Goal: Transaction & Acquisition: Purchase product/service

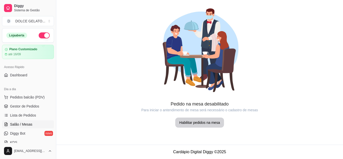
click at [19, 118] on link "Lista de Pedidos" at bounding box center [28, 115] width 52 height 8
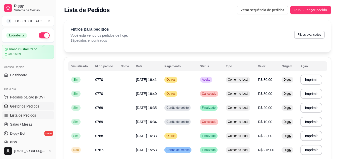
click at [21, 106] on span "Gestor de Pedidos" at bounding box center [24, 106] width 29 height 5
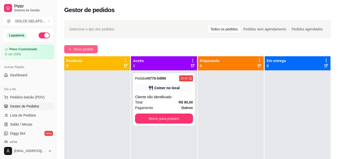
click at [85, 50] on span "Novo pedido" at bounding box center [84, 49] width 20 height 6
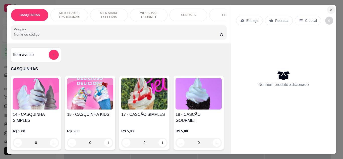
click at [329, 8] on icon "Close" at bounding box center [331, 10] width 4 height 4
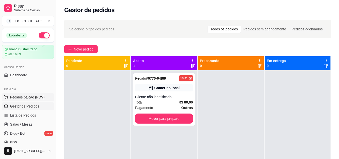
click at [6, 96] on icon at bounding box center [5, 96] width 3 height 2
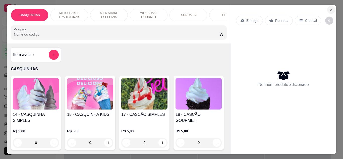
click at [329, 8] on icon "Close" at bounding box center [331, 10] width 4 height 4
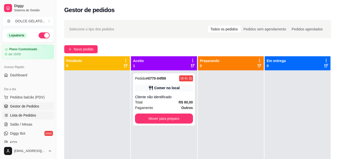
click at [10, 114] on span "Lista de Pedidos" at bounding box center [23, 115] width 26 height 5
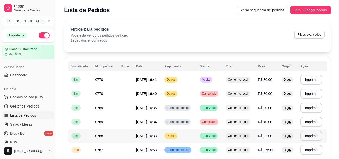
click at [272, 133] on td "R$ 22,00" at bounding box center [267, 136] width 24 height 14
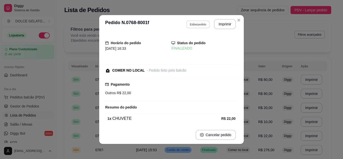
click at [191, 22] on button "Editar pedido" at bounding box center [197, 24] width 23 height 8
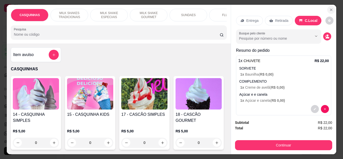
click at [327, 9] on button "Close" at bounding box center [331, 10] width 8 height 8
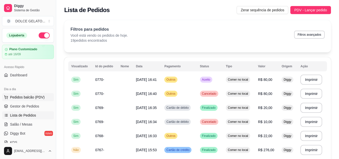
click at [14, 99] on span "Pedidos balcão (PDV)" at bounding box center [27, 97] width 35 height 5
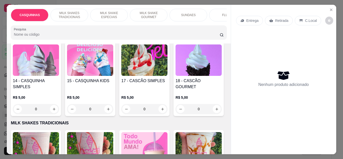
scroll to position [25, 0]
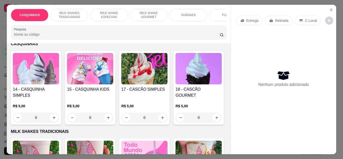
click at [37, 104] on div "R$ 5,00 0" at bounding box center [36, 110] width 46 height 24
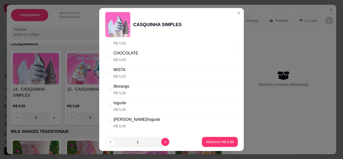
scroll to position [0, 0]
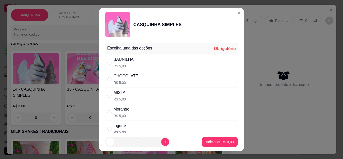
click at [137, 96] on div "MISTA R$ 5,00" at bounding box center [171, 95] width 132 height 17
radio input "true"
click at [161, 141] on button "increase-product-quantity" at bounding box center [165, 142] width 8 height 8
type input "2"
click at [221, 142] on p "Adicionar R$ 10,00" at bounding box center [219, 141] width 30 height 5
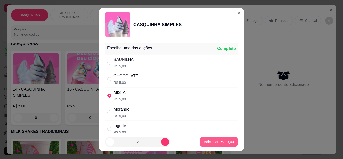
type input "2"
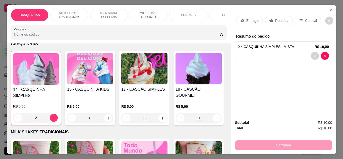
click at [69, 6] on div "CASQUINHAS MILK SHAKES TRADICIONAIS MILK SHAKE ESPECIAIS MILK SHAKE GOURMET SUN…" at bounding box center [119, 24] width 224 height 39
click at [68, 9] on div "MILK SHAKES TRADICIONAIS" at bounding box center [69, 15] width 38 height 13
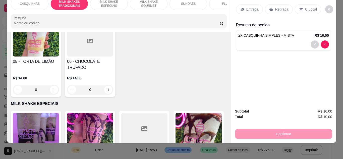
scroll to position [232, 0]
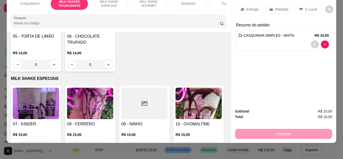
click at [113, 31] on div at bounding box center [90, 15] width 46 height 31
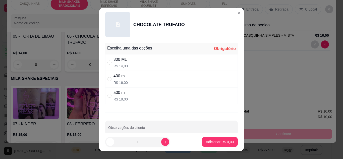
click at [164, 78] on div "400 ml R$ 16,00" at bounding box center [171, 79] width 132 height 17
radio input "true"
click at [224, 141] on p "Adicionar R$ 16,00" at bounding box center [218, 141] width 29 height 5
type input "1"
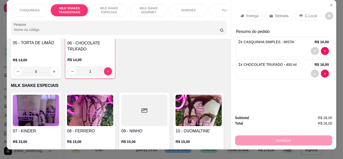
scroll to position [0, 0]
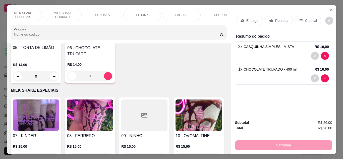
drag, startPoint x: 220, startPoint y: 24, endPoint x: 222, endPoint y: 20, distance: 4.5
click at [222, 20] on div "CASQUINHAS MILK SHAKES TRADICIONAIS MILK SHAKE ESPECIAIS MILK SHAKE GOURMET SUN…" at bounding box center [119, 24] width 224 height 39
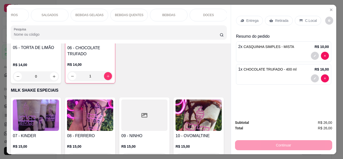
scroll to position [0, 298]
click at [215, 9] on div "DOCES" at bounding box center [208, 15] width 38 height 13
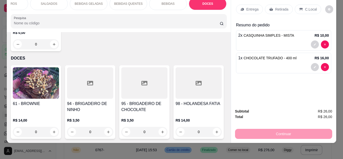
scroll to position [1647, 0]
click at [161, 130] on icon "increase-product-quantity" at bounding box center [163, 132] width 4 height 4
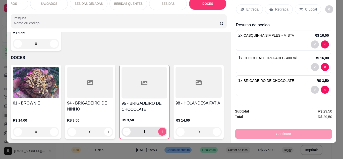
click at [161, 130] on icon "increase-product-quantity" at bounding box center [162, 132] width 4 height 4
type input "2"
click at [153, 112] on div "R$ 3,50 2" at bounding box center [144, 124] width 46 height 24
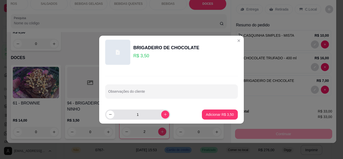
click at [157, 112] on div "1" at bounding box center [137, 114] width 63 height 10
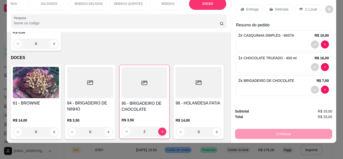
scroll to position [1471, 0]
click at [310, 9] on div "C.Local" at bounding box center [307, 10] width 26 height 10
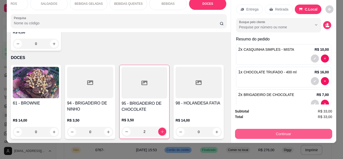
click at [307, 131] on button "Continuar" at bounding box center [283, 134] width 97 height 10
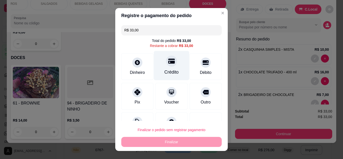
click at [174, 59] on div "Crédito" at bounding box center [171, 65] width 35 height 29
type input "R$ 0,00"
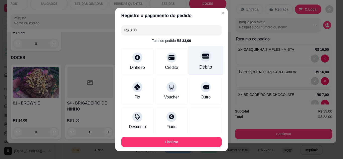
click at [192, 53] on div "Débito" at bounding box center [205, 60] width 35 height 29
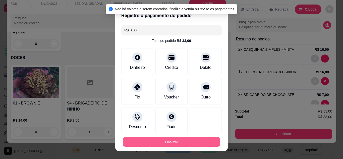
click at [176, 143] on button "Finalizar" at bounding box center [171, 142] width 97 height 10
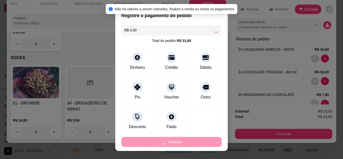
type input "0"
type input "-R$ 33,00"
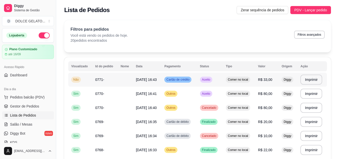
click at [142, 77] on td "[DATE] 16:43" at bounding box center [147, 79] width 29 height 14
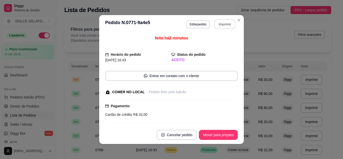
click at [225, 25] on button "Imprimir" at bounding box center [224, 24] width 21 height 10
click at [218, 135] on button "Mover para preparo" at bounding box center [218, 135] width 38 height 10
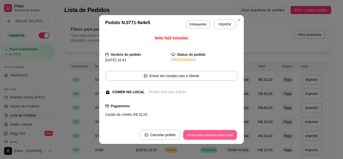
click at [218, 134] on button "Mover para retirada disponível" at bounding box center [210, 135] width 54 height 10
click at [218, 134] on button "Mover para finalizado" at bounding box center [217, 135] width 42 height 10
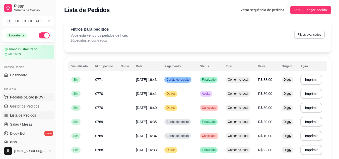
click at [20, 97] on span "Pedidos balcão (PDV)" at bounding box center [27, 97] width 35 height 5
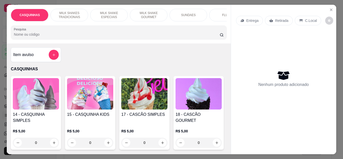
click at [142, 103] on img at bounding box center [144, 93] width 46 height 31
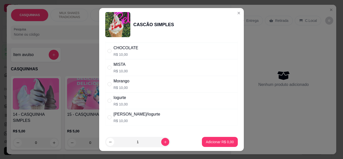
scroll to position [50, 0]
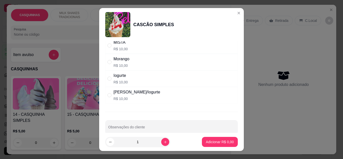
click at [161, 94] on div "[PERSON_NAME]/Iogurte R$ 10,00" at bounding box center [171, 95] width 132 height 17
radio input "true"
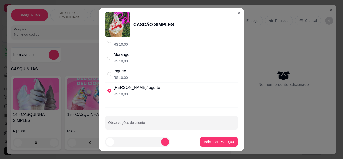
scroll to position [58, 0]
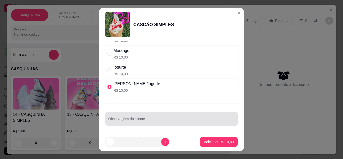
click at [161, 123] on input "Observações do cliente" at bounding box center [171, 120] width 126 height 5
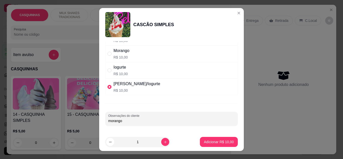
type input "morango"
click at [162, 137] on div "1" at bounding box center [137, 142] width 63 height 10
click at [161, 143] on button "increase-product-quantity" at bounding box center [165, 142] width 8 height 8
type input "2"
click at [218, 138] on button "Adicionar R$ 20,00" at bounding box center [218, 142] width 37 height 10
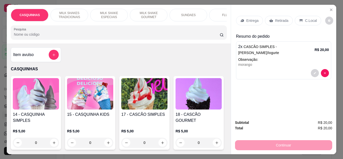
click at [305, 18] on p "C.Local" at bounding box center [311, 20] width 12 height 5
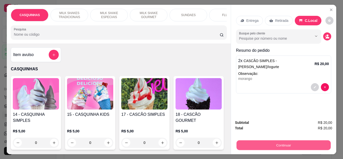
click at [286, 141] on button "Continuar" at bounding box center [283, 145] width 94 height 10
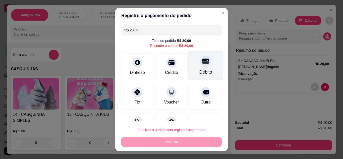
click at [201, 74] on div "Débito" at bounding box center [205, 72] width 13 height 7
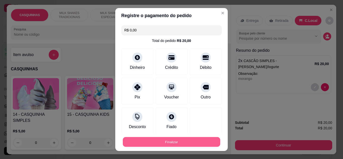
click at [184, 140] on button "Finalizar" at bounding box center [171, 142] width 97 height 10
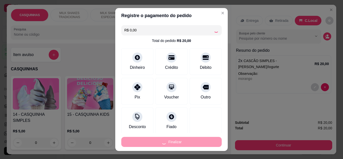
type input "-R$ 20,00"
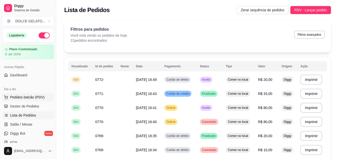
click at [25, 98] on span "Pedidos balcão (PDV)" at bounding box center [27, 97] width 35 height 5
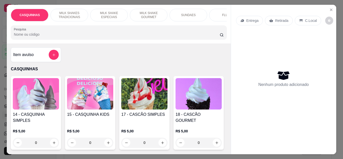
click at [50, 62] on div "Item avulso" at bounding box center [36, 54] width 50 height 15
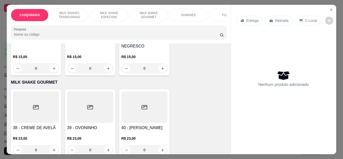
scroll to position [401, 0]
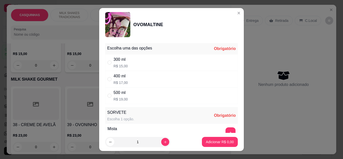
click at [145, 96] on div "500 ml R$ 19,00" at bounding box center [171, 95] width 132 height 17
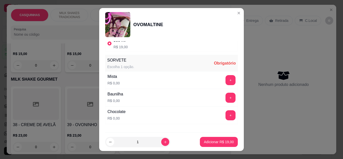
scroll to position [75, 0]
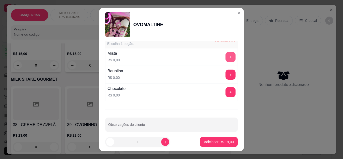
click at [225, 58] on button "+" at bounding box center [230, 57] width 10 height 10
click at [212, 147] on footer "1 Adicionar R$ 19,00" at bounding box center [171, 142] width 144 height 18
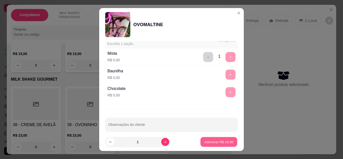
click at [216, 137] on button "Adicionar R$ 19,00" at bounding box center [218, 142] width 37 height 10
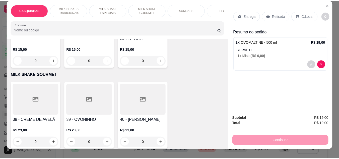
scroll to position [0, 0]
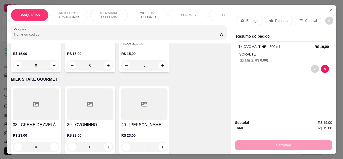
click at [303, 22] on div "C.Local" at bounding box center [307, 21] width 26 height 10
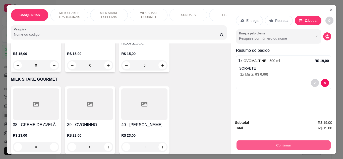
click at [284, 145] on button "Continuar" at bounding box center [283, 145] width 94 height 10
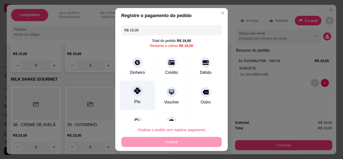
click at [136, 95] on div at bounding box center [137, 90] width 11 height 11
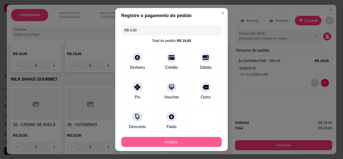
click at [176, 137] on button "Finalizar" at bounding box center [171, 142] width 100 height 10
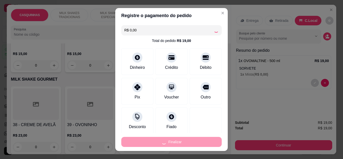
type input "-R$ 19,00"
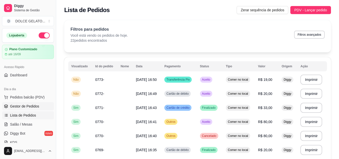
click at [24, 106] on span "Gestor de Pedidos" at bounding box center [24, 106] width 29 height 5
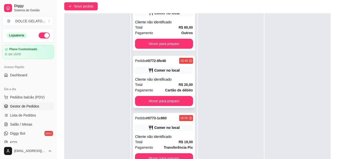
scroll to position [51, 0]
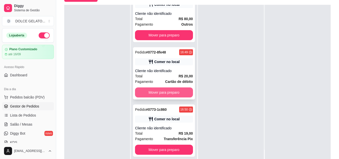
click at [167, 93] on button "Mover para preparo" at bounding box center [164, 92] width 58 height 10
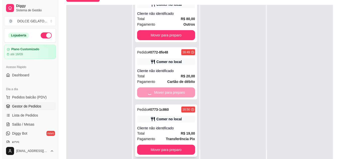
scroll to position [0, 0]
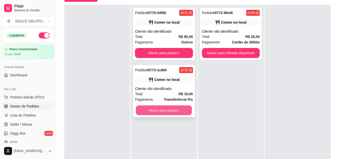
click at [174, 109] on button "Mover para preparo" at bounding box center [164, 110] width 56 height 10
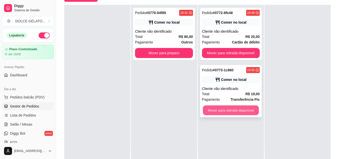
click at [244, 111] on button "Mover para retirada disponível" at bounding box center [231, 110] width 56 height 10
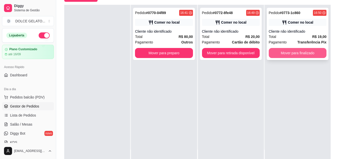
click at [294, 55] on button "Mover para finalizado" at bounding box center [298, 53] width 58 height 10
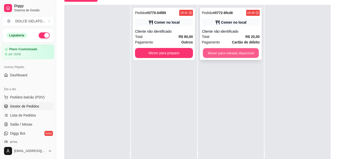
click at [250, 53] on button "Mover para retirada disponível" at bounding box center [231, 53] width 56 height 10
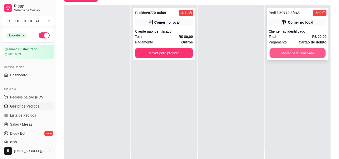
click at [288, 53] on button "Mover para finalizado" at bounding box center [297, 53] width 56 height 10
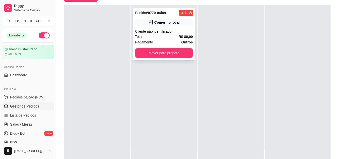
click at [158, 39] on div "Pagamento Outros" at bounding box center [164, 42] width 58 height 6
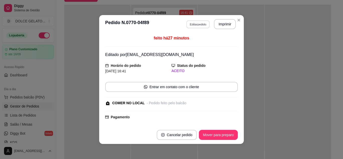
click at [199, 24] on button "Editar pedido" at bounding box center [197, 24] width 23 height 8
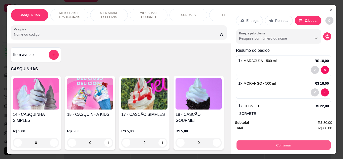
click at [268, 141] on button "Continuar" at bounding box center [283, 145] width 94 height 10
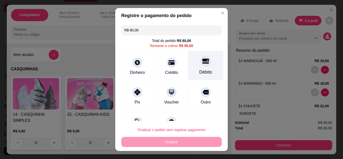
click at [199, 69] on div "Débito" at bounding box center [205, 72] width 13 height 7
type input "R$ 0,00"
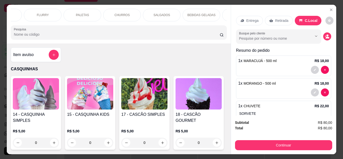
scroll to position [0, 211]
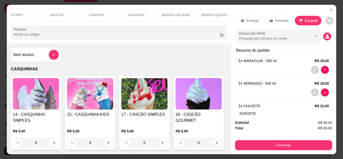
click at [132, 9] on div "SALGADOS" at bounding box center [136, 15] width 38 height 13
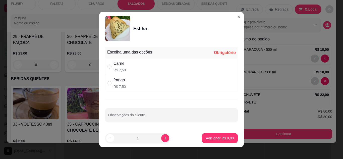
click at [148, 63] on div "Carne R$ 7,50" at bounding box center [171, 66] width 132 height 17
radio input "true"
click at [206, 139] on p "Adicionar R$ 7,50" at bounding box center [219, 137] width 27 height 5
type input "1"
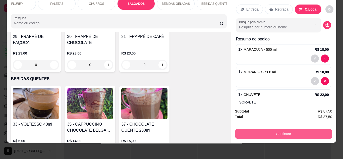
click at [264, 129] on button "Continuar" at bounding box center [283, 134] width 97 height 10
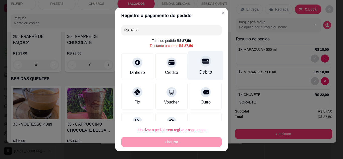
click at [190, 61] on div "Débito" at bounding box center [205, 65] width 35 height 29
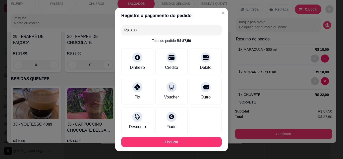
click at [185, 33] on input "R$ 0,00" at bounding box center [171, 30] width 94 height 10
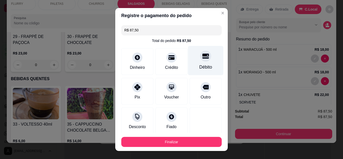
type input "R$ 87,50"
click at [203, 60] on div "Débito" at bounding box center [205, 60] width 35 height 29
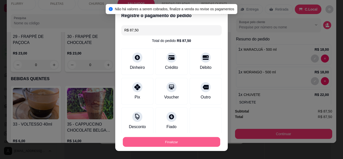
click at [179, 140] on button "Finalizar" at bounding box center [171, 142] width 97 height 10
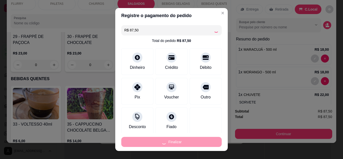
type input "0"
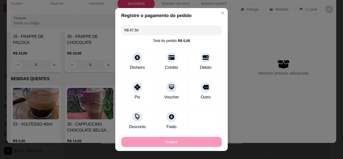
type input "-R$ 87,50"
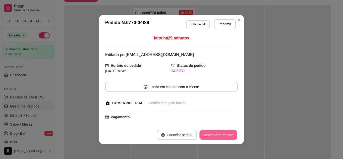
click at [209, 136] on button "Mover para preparo" at bounding box center [218, 135] width 38 height 10
click at [210, 136] on div "Mover para preparo" at bounding box center [218, 135] width 39 height 10
click at [210, 136] on div "Mover para preparo" at bounding box center [215, 135] width 46 height 10
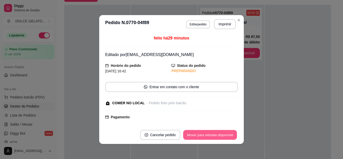
click at [224, 130] on button "Mover para retirada disponível" at bounding box center [210, 135] width 54 height 10
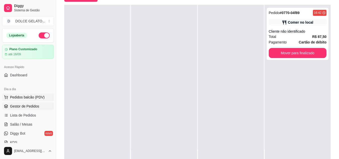
click at [32, 96] on span "Pedidos balcão (PDV)" at bounding box center [27, 97] width 35 height 5
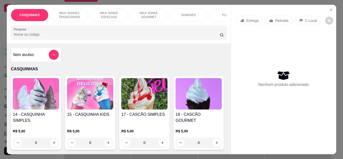
click at [315, 19] on div "C.Local" at bounding box center [307, 21] width 26 height 10
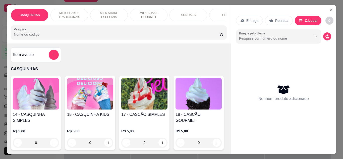
click at [32, 123] on h4 "14 - CASQUINHA SIMPLES" at bounding box center [36, 117] width 46 height 12
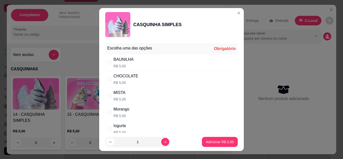
click at [124, 62] on div "BAUNILHA" at bounding box center [123, 59] width 20 height 6
radio input "true"
click at [217, 144] on p "Adicionar R$ 5,00" at bounding box center [220, 141] width 28 height 5
type input "1"
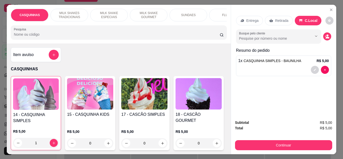
click at [47, 96] on img at bounding box center [36, 93] width 46 height 31
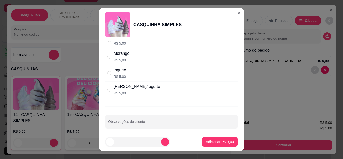
scroll to position [58, 0]
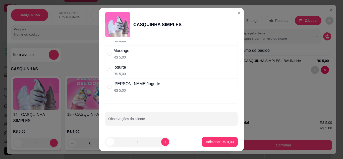
click at [149, 85] on div "[PERSON_NAME]/Iogurte" at bounding box center [136, 84] width 47 height 6
radio input "true"
click at [206, 141] on p "Adicionar R$ 5,00" at bounding box center [220, 141] width 28 height 5
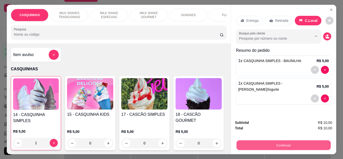
click at [314, 141] on button "Continuar" at bounding box center [283, 145] width 94 height 10
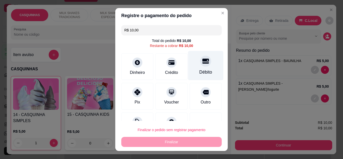
click at [197, 68] on div "Débito" at bounding box center [205, 65] width 35 height 29
type input "R$ 0,00"
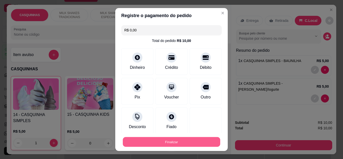
click at [197, 145] on button "Finalizar" at bounding box center [171, 142] width 97 height 10
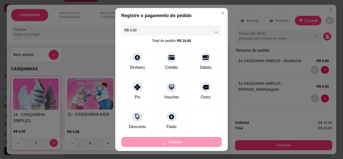
type input "0"
type input "-R$ 10,00"
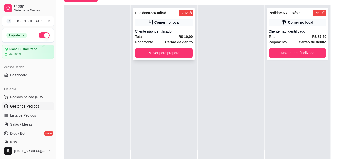
click at [166, 33] on div "Cliente não identificado" at bounding box center [164, 31] width 58 height 5
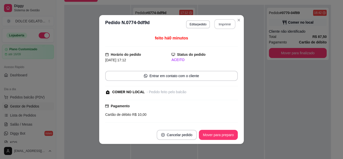
click at [215, 24] on button "Imprimir" at bounding box center [224, 24] width 21 height 10
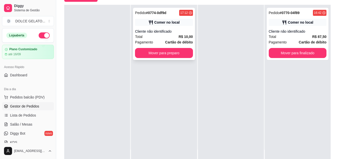
click at [163, 45] on div "Pedido # 0774-0df9d 17:12 Comer no local Cliente não identificado Total R$ 10,0…" at bounding box center [164, 34] width 62 height 52
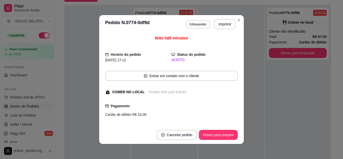
click at [214, 140] on footer "Cancelar pedido Mover para preparo" at bounding box center [171, 135] width 144 height 18
click at [214, 138] on button "Mover para preparo" at bounding box center [218, 135] width 38 height 10
click at [214, 138] on div "Mover para preparo" at bounding box center [215, 135] width 46 height 10
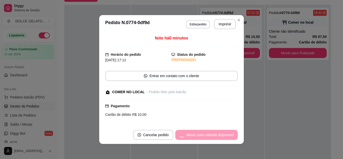
click at [214, 138] on div "Mover para retirada disponível" at bounding box center [206, 135] width 62 height 10
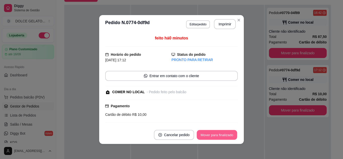
click at [223, 133] on button "Mover para finalizado" at bounding box center [217, 135] width 40 height 10
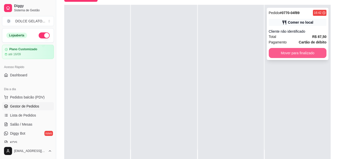
click at [301, 52] on button "Mover para finalizado" at bounding box center [298, 53] width 58 height 10
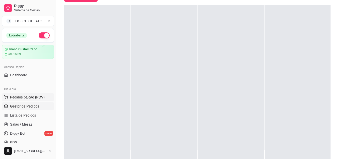
click at [46, 94] on button "Pedidos balcão (PDV)" at bounding box center [28, 97] width 52 height 8
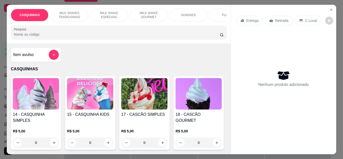
click at [305, 18] on p "C.Local" at bounding box center [311, 20] width 12 height 5
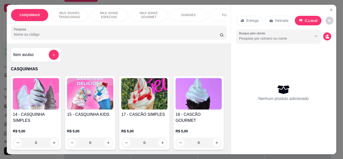
click at [46, 109] on img at bounding box center [36, 93] width 46 height 31
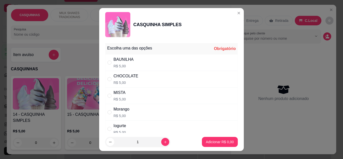
click at [218, 59] on div "BAUNILHA R$ 5,00" at bounding box center [171, 62] width 132 height 17
radio input "true"
click at [210, 141] on p "Adicionar R$ 5,00" at bounding box center [220, 141] width 28 height 5
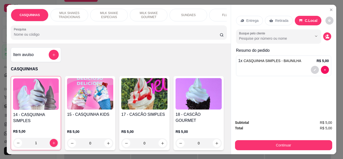
type input "1"
click at [35, 115] on h4 "14 - CASQUINHA SIMPLES" at bounding box center [36, 118] width 46 height 12
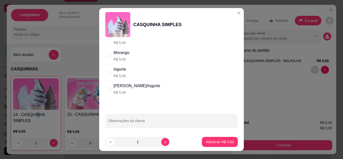
scroll to position [58, 0]
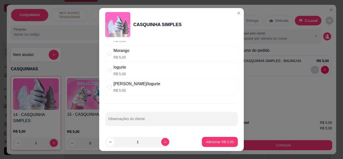
click at [150, 86] on div "[PERSON_NAME]/Iogurte" at bounding box center [136, 84] width 47 height 6
radio input "true"
click at [212, 141] on p "Adicionar R$ 5,00" at bounding box center [219, 141] width 27 height 5
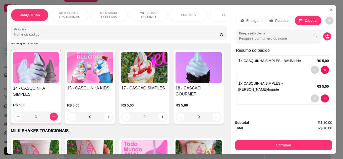
scroll to position [25, 0]
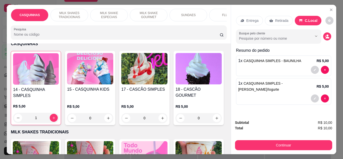
click at [157, 73] on img at bounding box center [144, 68] width 46 height 31
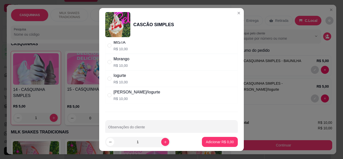
scroll to position [58, 0]
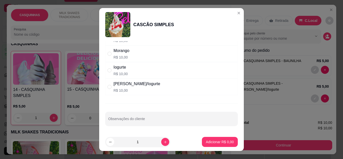
click at [175, 56] on div "Morango R$ 10,00" at bounding box center [171, 53] width 132 height 17
click at [213, 144] on button "Adicionar R$ 10,00" at bounding box center [218, 142] width 37 height 10
type input "1"
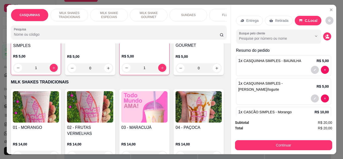
scroll to position [75, 0]
click at [175, 34] on img at bounding box center [198, 18] width 46 height 31
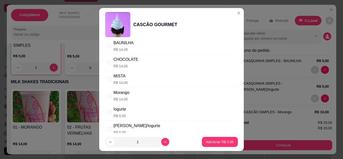
scroll to position [25, 0]
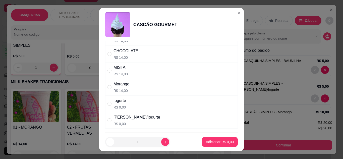
click at [121, 116] on div "[PERSON_NAME]/Iogurte" at bounding box center [136, 117] width 47 height 6
radio input "true"
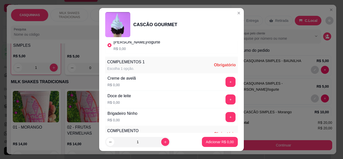
scroll to position [100, 0]
click at [225, 81] on button "+" at bounding box center [230, 82] width 10 height 10
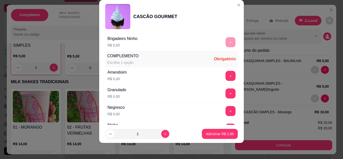
scroll to position [192, 0]
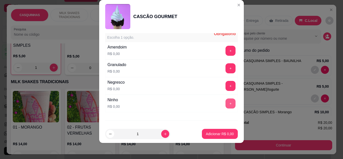
click at [225, 104] on button "+" at bounding box center [230, 103] width 10 height 10
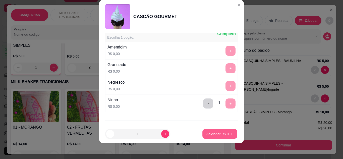
click at [208, 130] on button "Adicionar R$ 0,00" at bounding box center [219, 134] width 35 height 10
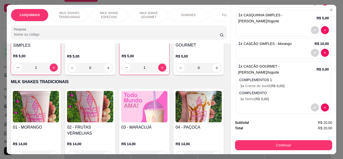
scroll to position [73, 0]
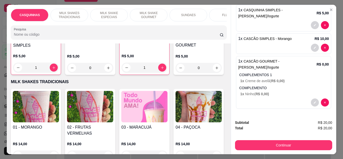
click at [319, 63] on p "R$ 0,00" at bounding box center [322, 64] width 12 height 5
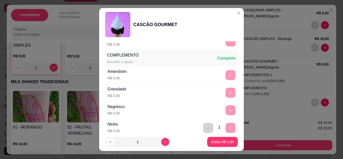
scroll to position [217, 0]
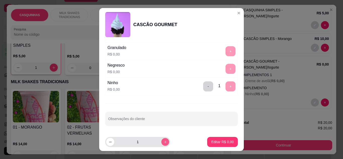
click at [163, 140] on icon "increase-product-quantity" at bounding box center [165, 142] width 4 height 4
click at [108, 143] on icon "decrease-product-quantity" at bounding box center [110, 142] width 4 height 4
type input "1"
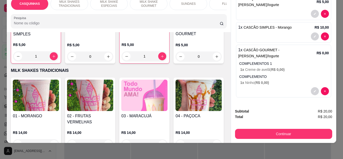
scroll to position [0, 0]
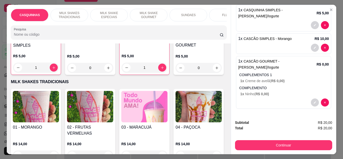
click at [303, 94] on p "1 x Ninho ( R$ 0,00 )" at bounding box center [284, 93] width 89 height 5
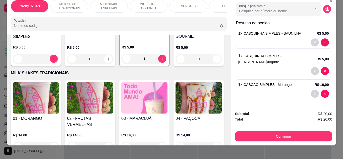
scroll to position [13, 0]
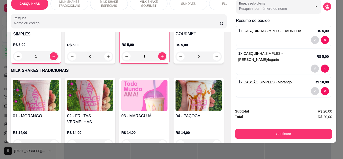
click at [175, 23] on img at bounding box center [198, 6] width 46 height 31
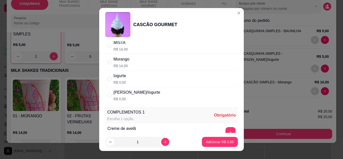
scroll to position [50, 0]
click at [151, 94] on div "[PERSON_NAME]/Iogurte" at bounding box center [136, 92] width 47 height 6
radio input "true"
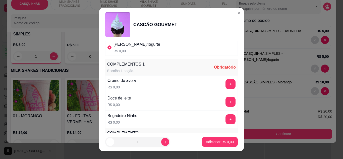
scroll to position [100, 0]
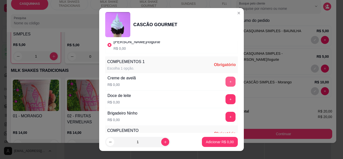
click at [225, 80] on button "+" at bounding box center [230, 82] width 10 height 10
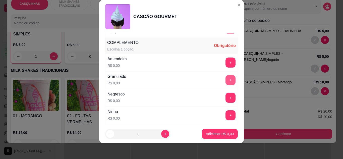
scroll to position [185, 0]
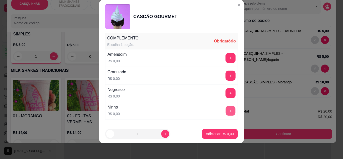
click at [226, 108] on button "+" at bounding box center [231, 111] width 10 height 10
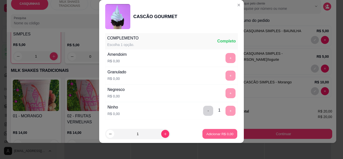
click at [223, 131] on p "Adicionar R$ 0,00" at bounding box center [219, 133] width 27 height 5
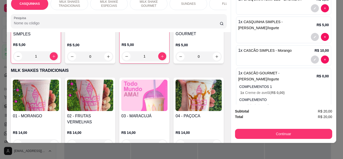
scroll to position [0, 0]
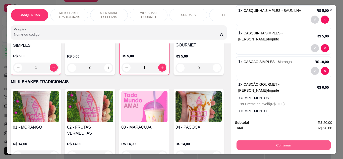
click at [259, 143] on button "Continuar" at bounding box center [283, 145] width 94 height 10
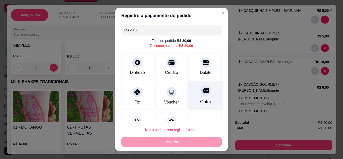
click at [200, 99] on div "Outro" at bounding box center [205, 101] width 11 height 7
type input "R$ 0,00"
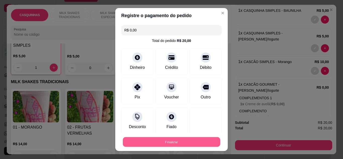
click at [181, 138] on button "Finalizar" at bounding box center [171, 142] width 97 height 10
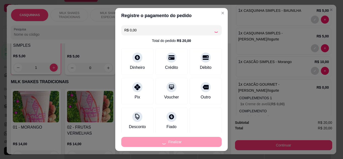
type input "0"
type input "-R$ 20,00"
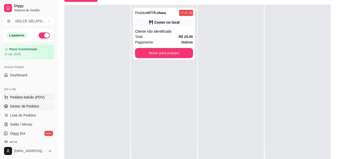
click at [35, 94] on button "Pedidos balcão (PDV)" at bounding box center [28, 97] width 52 height 8
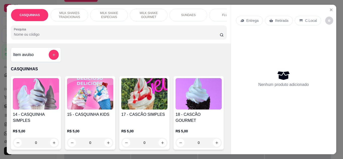
click at [221, 21] on div "CASQUINHAS MILK SHAKES TRADICIONAIS MILK SHAKE ESPECIAIS MILK SHAKE GOURMET SUN…" at bounding box center [118, 15] width 215 height 13
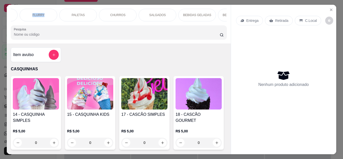
scroll to position [0, 191]
click at [166, 11] on div "SALGADOS" at bounding box center [156, 15] width 38 height 13
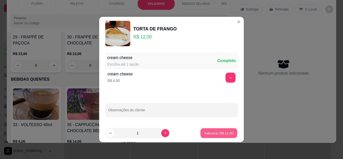
click at [218, 132] on p "Adicionar R$ 12,00" at bounding box center [218, 132] width 29 height 5
type input "1"
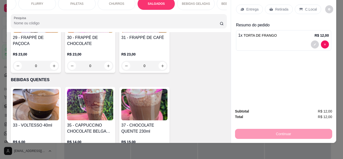
click at [301, 5] on div "C.Local" at bounding box center [307, 10] width 26 height 10
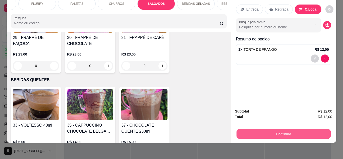
click at [325, 129] on button "Continuar" at bounding box center [283, 134] width 94 height 10
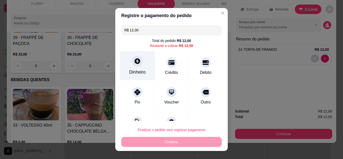
click at [145, 68] on div "Dinheiro" at bounding box center [137, 65] width 35 height 29
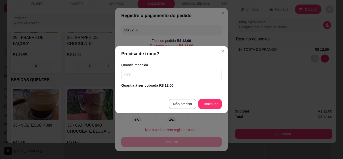
click at [157, 76] on input "0,00" at bounding box center [171, 75] width 100 height 10
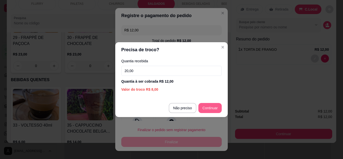
type input "20,00"
type input "R$ 0,00"
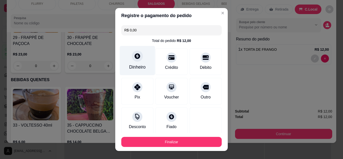
click at [143, 62] on div "Dinheiro" at bounding box center [137, 60] width 35 height 29
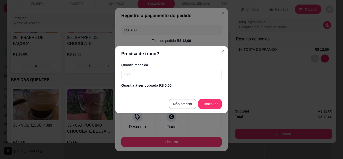
click at [183, 70] on input "0,00" at bounding box center [171, 75] width 100 height 10
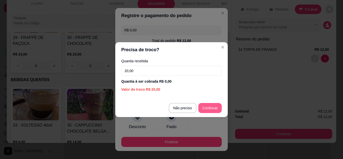
type input "20,00"
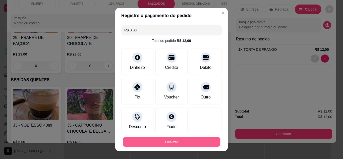
click at [204, 137] on button "Finalizar" at bounding box center [171, 142] width 97 height 10
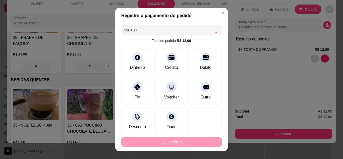
type input "0"
type input "-R$ 12,00"
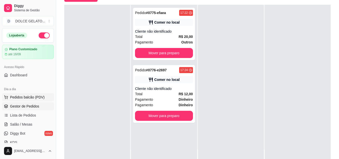
click at [16, 97] on span "Pedidos balcão (PDV)" at bounding box center [27, 97] width 35 height 5
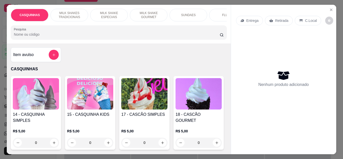
click at [25, 103] on img at bounding box center [36, 93] width 46 height 31
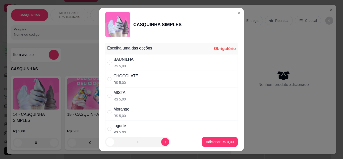
click at [130, 63] on div "BAUNILHA R$ 5,00" at bounding box center [123, 62] width 20 height 12
radio input "true"
click at [206, 139] on p "Adicionar R$ 5,00" at bounding box center [219, 141] width 27 height 5
type input "1"
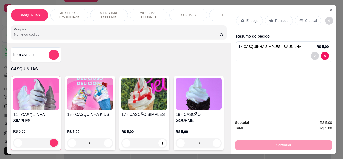
click at [44, 115] on h4 "14 - CASQUINHA SIMPLES" at bounding box center [36, 118] width 46 height 12
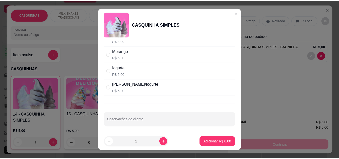
scroll to position [58, 0]
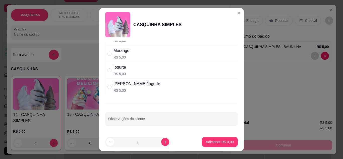
click at [159, 78] on div "Iogurte R$ 5,00" at bounding box center [171, 70] width 132 height 17
click at [158, 83] on div "[PERSON_NAME]/Iogurte R$ 5,00" at bounding box center [171, 87] width 132 height 17
radio input "false"
radio input "true"
click at [162, 142] on button "increase-product-quantity" at bounding box center [165, 142] width 8 height 8
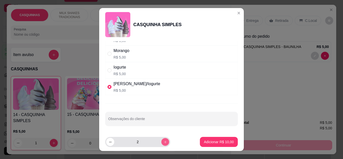
click at [162, 142] on button "increase-product-quantity" at bounding box center [165, 142] width 8 height 8
type input "5"
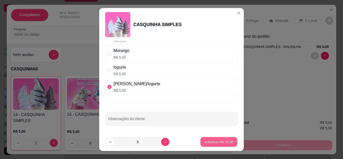
click at [217, 142] on p "Adicionar R$ 25,00" at bounding box center [218, 141] width 29 height 5
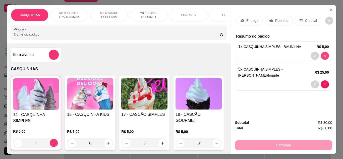
type input "5"
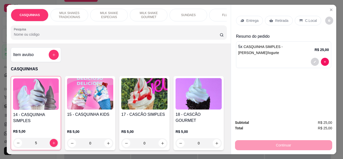
click at [310, 18] on p "C.Local" at bounding box center [311, 20] width 12 height 5
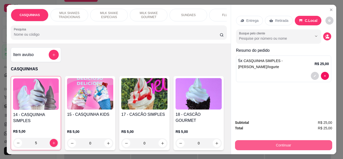
click at [294, 141] on button "Continuar" at bounding box center [283, 145] width 97 height 10
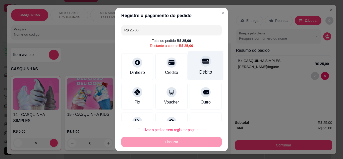
click at [190, 72] on div "Débito" at bounding box center [205, 65] width 35 height 29
type input "R$ 0,00"
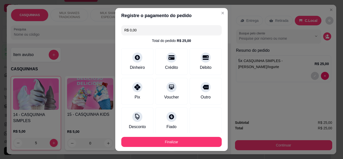
click at [170, 134] on footer "Finalizar" at bounding box center [171, 142] width 112 height 18
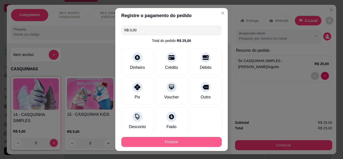
click at [173, 139] on button "Finalizar" at bounding box center [171, 142] width 100 height 10
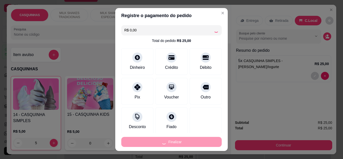
type input "0"
type input "-R$ 25,00"
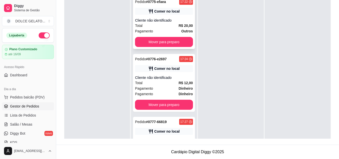
click at [168, 24] on div "Total R$ 20,00" at bounding box center [164, 26] width 58 height 6
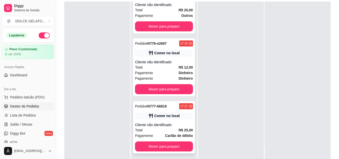
scroll to position [77, 0]
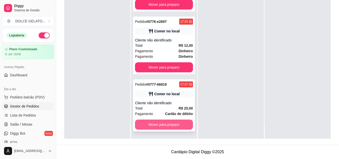
click at [175, 124] on button "Mover para preparo" at bounding box center [164, 124] width 58 height 10
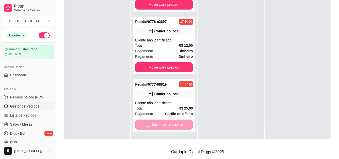
scroll to position [0, 0]
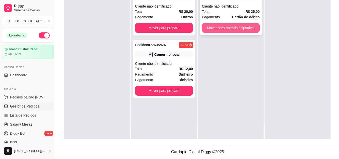
click at [251, 26] on button "Mover para retirada disponível" at bounding box center [231, 28] width 58 height 10
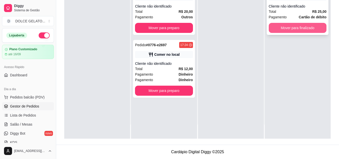
click at [282, 28] on button "Mover para finalizado" at bounding box center [298, 28] width 58 height 10
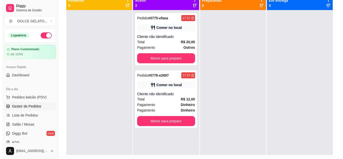
scroll to position [51, 0]
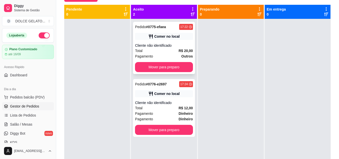
click at [171, 53] on div "Pagamento Outros" at bounding box center [164, 56] width 58 height 6
click at [159, 45] on div "Cliente não identificado" at bounding box center [164, 45] width 58 height 5
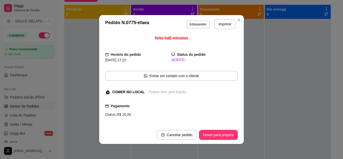
click at [214, 109] on section "**********" at bounding box center [171, 79] width 144 height 129
click at [202, 26] on button "Editar pedido" at bounding box center [198, 24] width 24 height 8
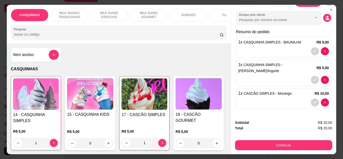
scroll to position [75, 0]
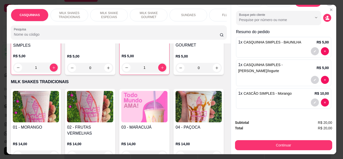
click at [175, 34] on img at bounding box center [198, 18] width 46 height 31
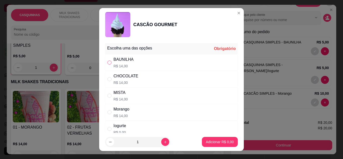
click at [109, 63] on input "" at bounding box center [109, 62] width 4 height 4
radio input "true"
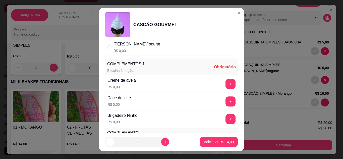
scroll to position [100, 0]
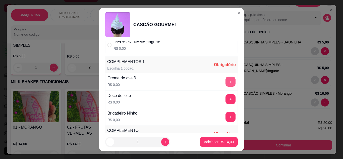
click at [225, 80] on button "+" at bounding box center [230, 82] width 10 height 10
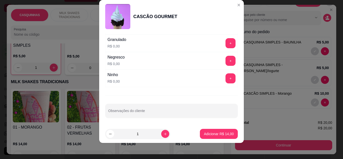
scroll to position [192, 0]
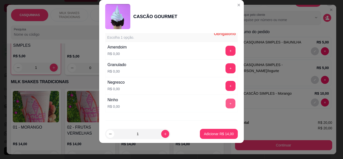
click at [226, 102] on button "+" at bounding box center [231, 104] width 10 height 10
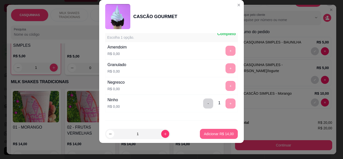
click at [210, 135] on p "Adicionar R$ 14,00" at bounding box center [219, 133] width 30 height 5
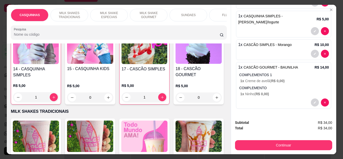
scroll to position [0, 0]
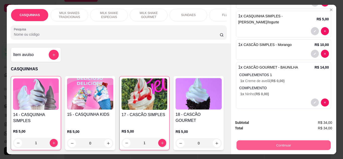
click at [283, 141] on button "Continuar" at bounding box center [283, 145] width 94 height 10
click at [285, 141] on button "Continuar" at bounding box center [283, 145] width 97 height 10
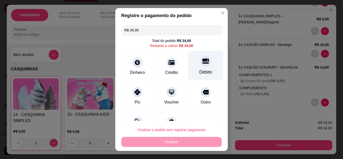
click at [200, 62] on div at bounding box center [205, 60] width 11 height 11
type input "R$ 0,00"
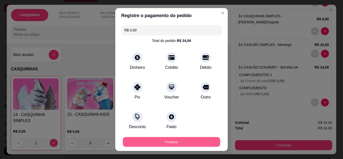
click at [176, 137] on button "Finalizar" at bounding box center [171, 142] width 97 height 10
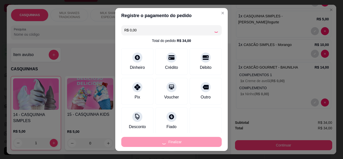
type input "0"
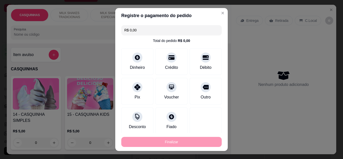
type input "-R$ 34,00"
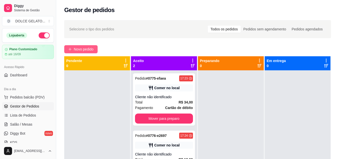
click at [83, 49] on span "Novo pedido" at bounding box center [84, 49] width 20 height 6
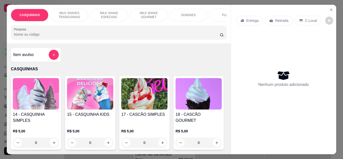
click at [47, 98] on img at bounding box center [36, 93] width 46 height 31
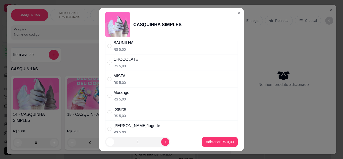
scroll to position [50, 0]
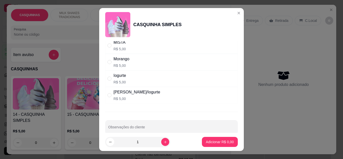
click at [138, 97] on p "R$ 5,00" at bounding box center [136, 98] width 47 height 5
radio input "true"
click at [218, 140] on p "Adicionar R$ 5,00" at bounding box center [219, 141] width 27 height 5
type input "1"
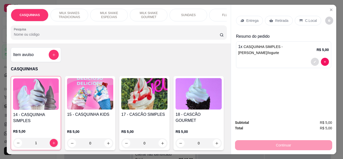
click at [314, 60] on icon "decrease-product-quantity" at bounding box center [314, 61] width 3 height 3
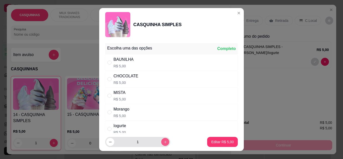
click at [163, 141] on icon "increase-product-quantity" at bounding box center [165, 142] width 4 height 4
type input "2"
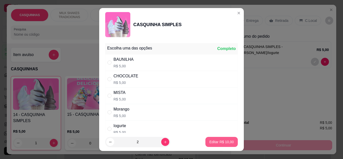
click at [220, 141] on p "Editar R$ 10,00" at bounding box center [221, 141] width 24 height 5
type input "2"
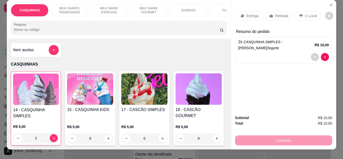
scroll to position [0, 0]
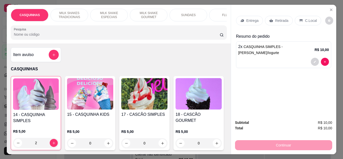
click at [306, 18] on p "C.Local" at bounding box center [311, 20] width 12 height 5
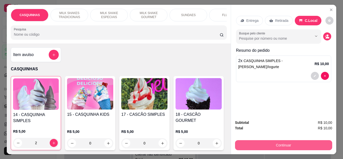
click at [291, 143] on button "Continuar" at bounding box center [283, 145] width 97 height 10
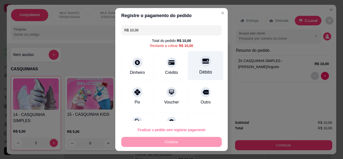
click at [195, 66] on div "Débito" at bounding box center [205, 65] width 35 height 29
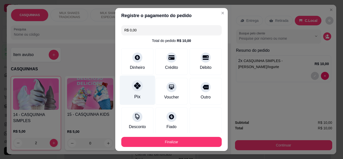
click at [139, 98] on div "Pix" at bounding box center [137, 89] width 35 height 29
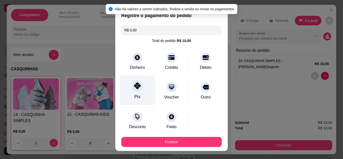
click at [136, 98] on div "Pix" at bounding box center [137, 96] width 6 height 7
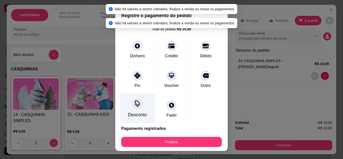
scroll to position [29, 0]
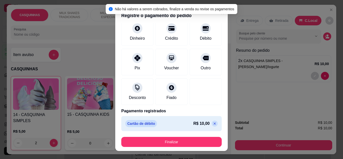
click at [212, 123] on icon at bounding box center [214, 123] width 4 height 4
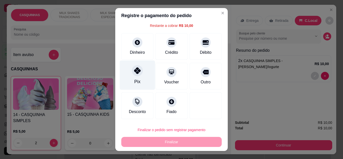
click at [135, 76] on div at bounding box center [137, 70] width 11 height 11
type input "R$ 0,00"
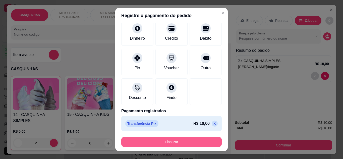
click at [178, 139] on button "Finalizar" at bounding box center [171, 142] width 100 height 10
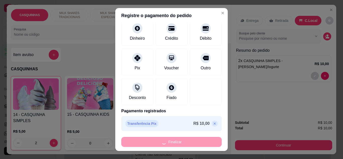
type input "0"
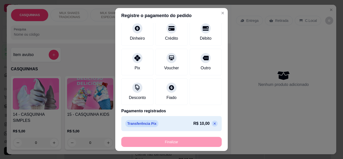
type input "-R$ 10,00"
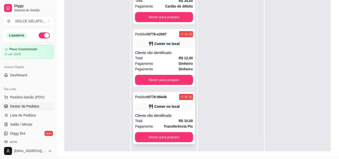
scroll to position [77, 0]
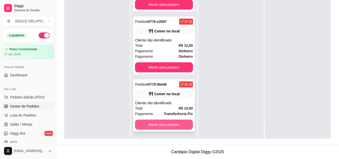
click at [160, 122] on button "Mover para preparo" at bounding box center [164, 124] width 58 height 10
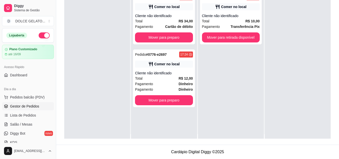
scroll to position [0, 0]
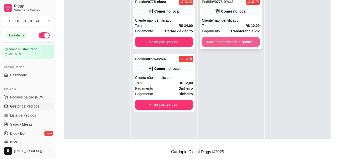
click at [221, 42] on button "Mover para retirada disponível" at bounding box center [231, 42] width 58 height 10
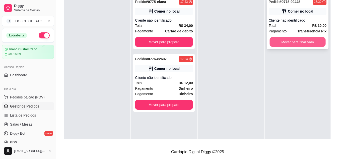
click at [286, 39] on button "Mover para finalizado" at bounding box center [297, 42] width 56 height 10
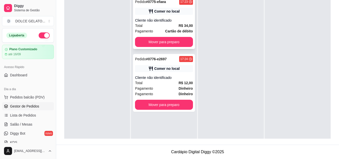
click at [161, 31] on div "Pagamento Cartão de débito" at bounding box center [164, 31] width 58 height 6
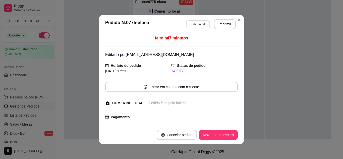
click at [195, 24] on button "Editar pedido" at bounding box center [198, 24] width 24 height 8
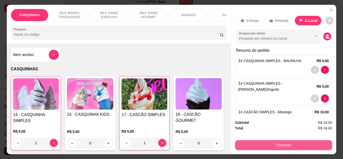
click at [246, 141] on button "Continuar" at bounding box center [283, 145] width 97 height 10
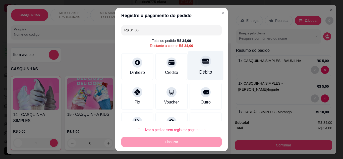
click at [200, 64] on div at bounding box center [205, 60] width 11 height 11
type input "R$ 0,00"
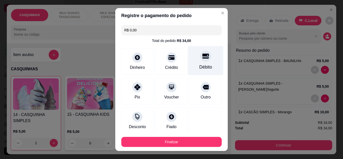
click at [199, 64] on div "Débito" at bounding box center [205, 67] width 13 height 7
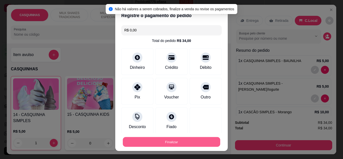
click at [192, 145] on button "Finalizar" at bounding box center [171, 142] width 97 height 10
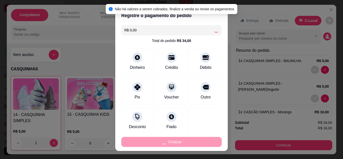
type input "0"
type input "-R$ 34,00"
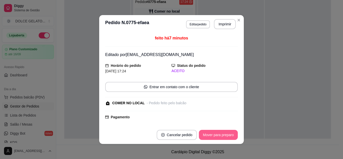
click at [212, 135] on button "Mover para preparo" at bounding box center [218, 135] width 39 height 10
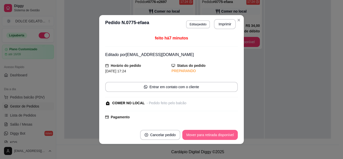
click at [212, 132] on button "Mover para retirada disponível" at bounding box center [209, 135] width 55 height 10
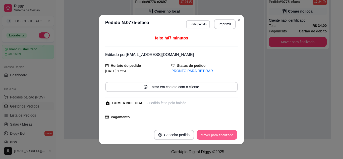
click at [212, 132] on button "Mover para finalizado" at bounding box center [217, 135] width 40 height 10
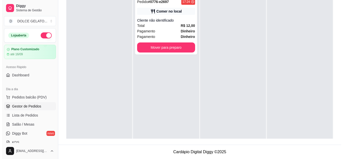
scroll to position [51, 0]
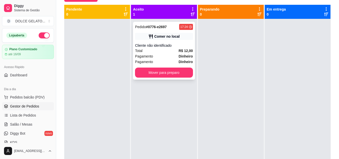
click at [163, 57] on div "Pagamento Dinheiro" at bounding box center [164, 56] width 58 height 6
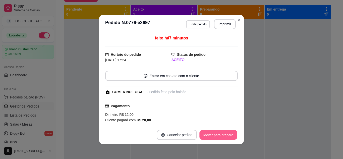
click at [222, 137] on button "Mover para preparo" at bounding box center [218, 135] width 38 height 10
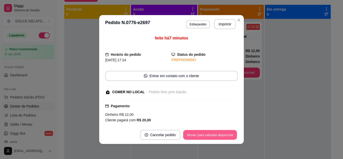
click at [222, 135] on button "Mover para retirada disponível" at bounding box center [210, 135] width 54 height 10
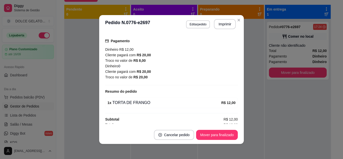
scroll to position [69, 0]
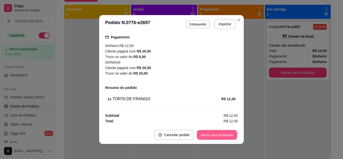
click at [216, 136] on button "Mover para finalizado" at bounding box center [217, 135] width 40 height 10
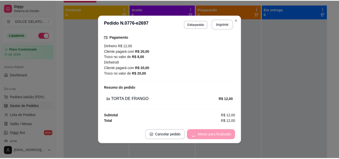
scroll to position [47, 0]
